Goal: Task Accomplishment & Management: Use online tool/utility

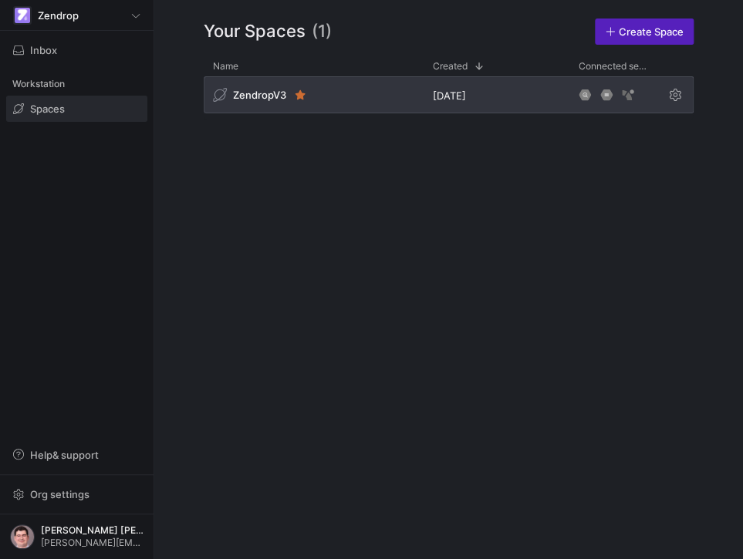
click at [366, 100] on div "ZendropV3" at bounding box center [314, 94] width 220 height 37
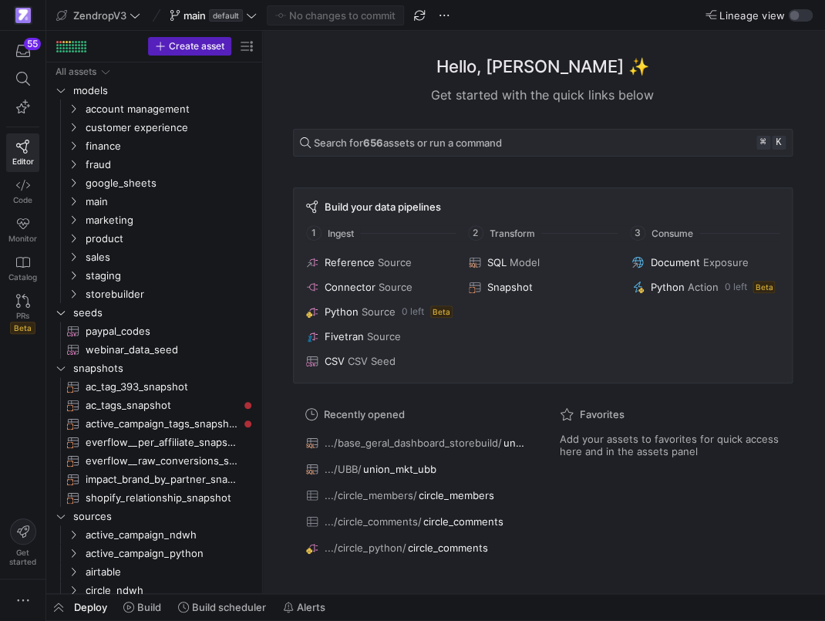
click at [347, 99] on div "Get started with the quick links below" at bounding box center [543, 95] width 500 height 19
click at [22, 83] on icon at bounding box center [22, 79] width 14 height 14
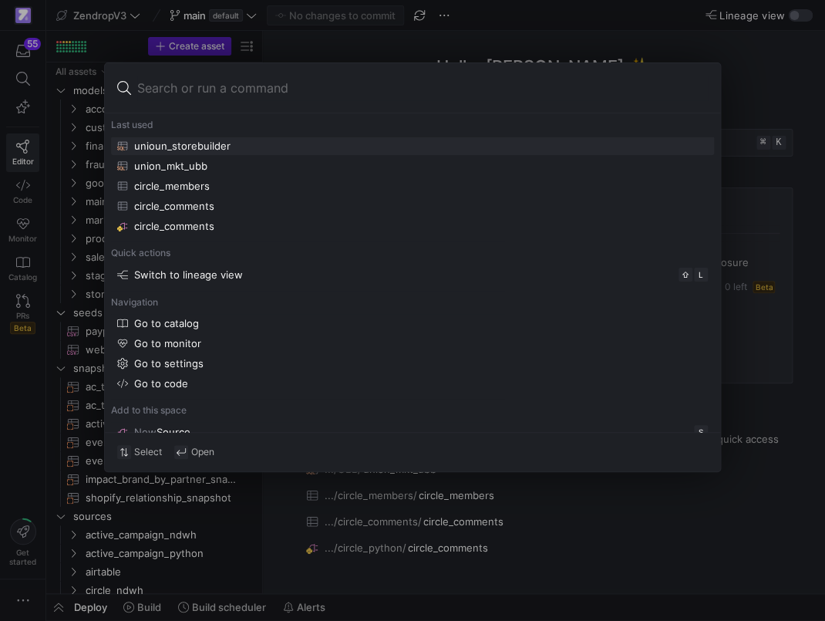
type input "date_platform_scaffold"
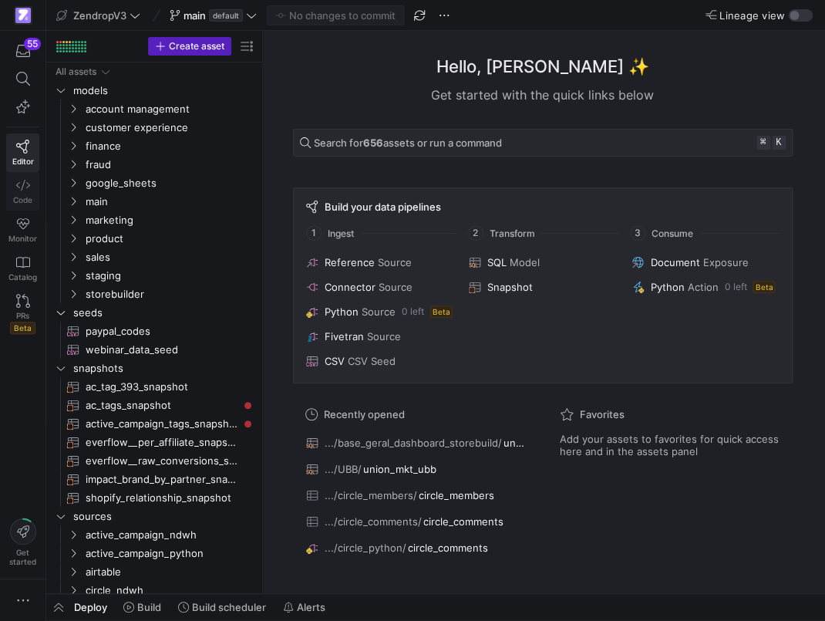
click at [19, 184] on icon at bounding box center [23, 185] width 14 height 14
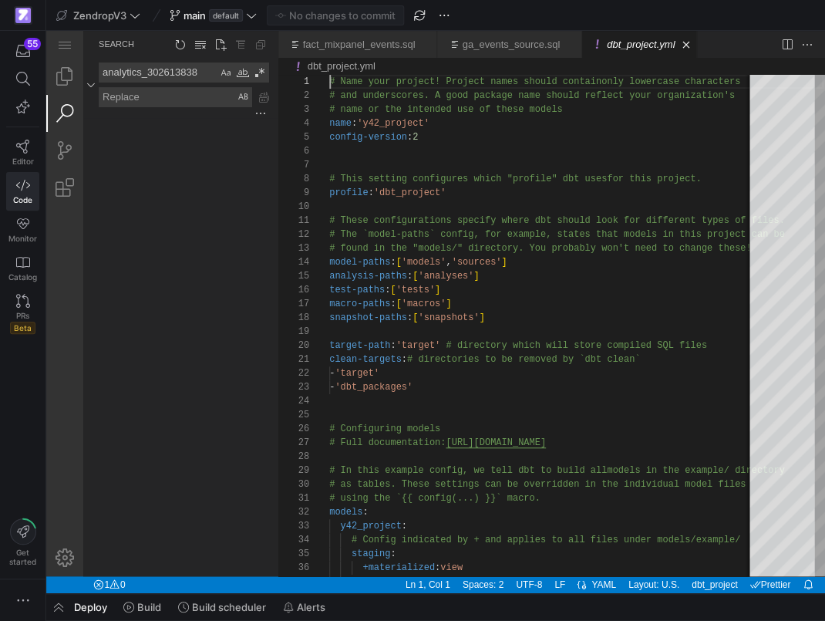
click at [157, 66] on textarea "analytics_302613838" at bounding box center [159, 72] width 118 height 19
paste textarea "date_platform_scaffold"
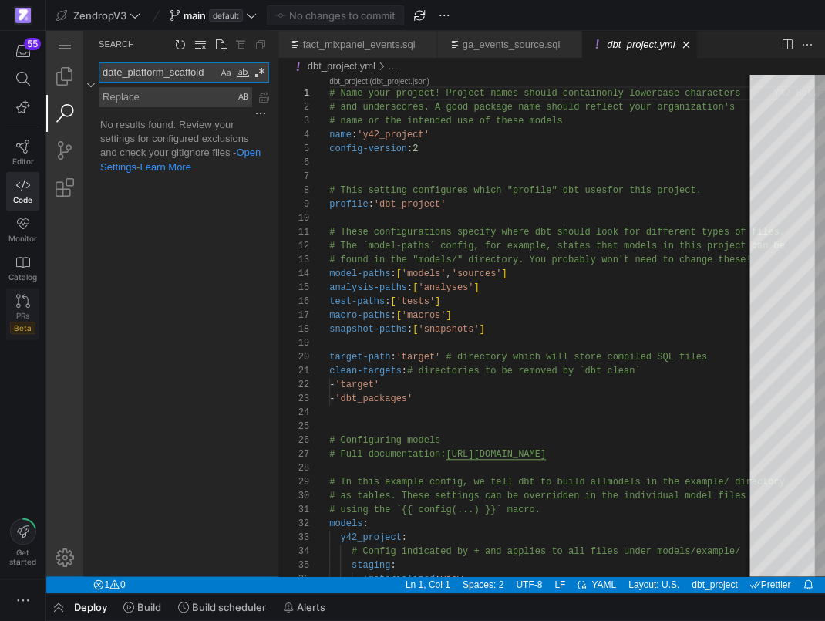
type textarea "date_platform_scaffold"
